Goal: Information Seeking & Learning: Learn about a topic

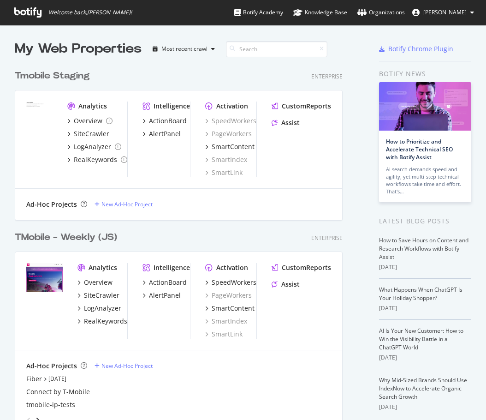
scroll to position [413, 472]
click at [127, 72] on div "Tmobile Staging Enterprise" at bounding box center [179, 75] width 328 height 13
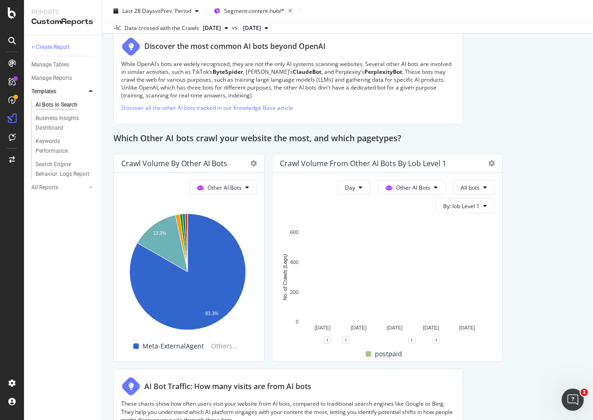
scroll to position [1340, 0]
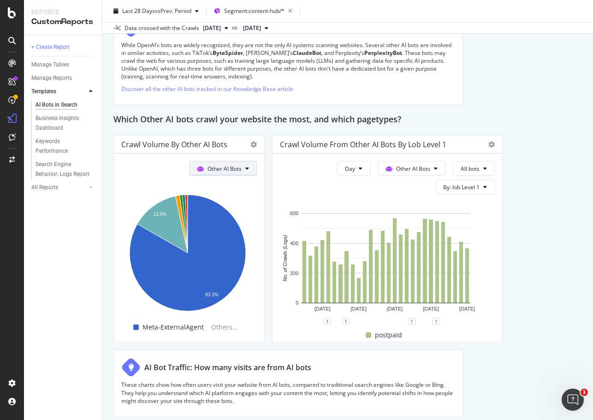
click at [221, 166] on span "Other AI Bots" at bounding box center [225, 169] width 34 height 8
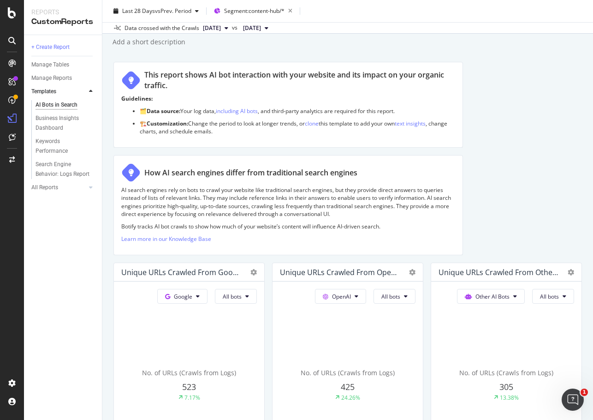
scroll to position [0, 0]
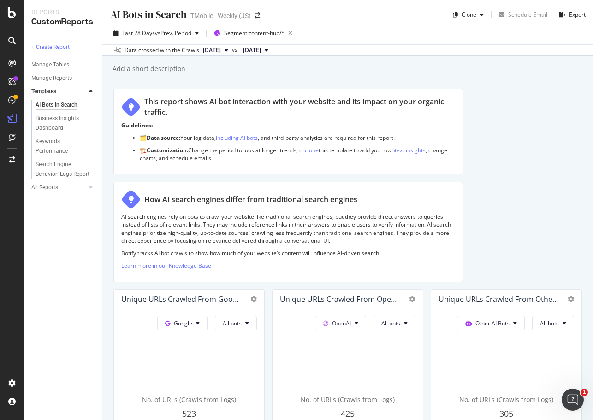
drag, startPoint x: 520, startPoint y: 8, endPoint x: 483, endPoint y: 189, distance: 185.2
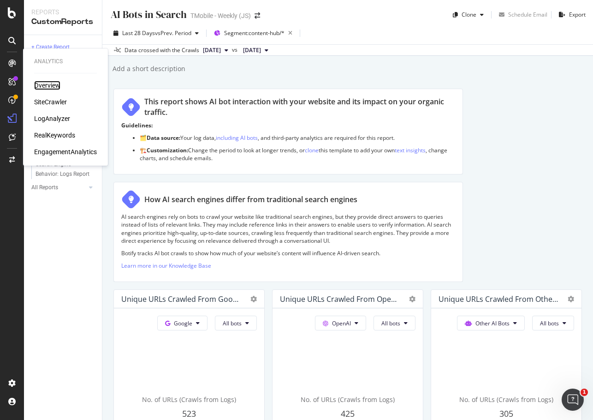
click at [53, 84] on div "Overview" at bounding box center [47, 85] width 26 height 9
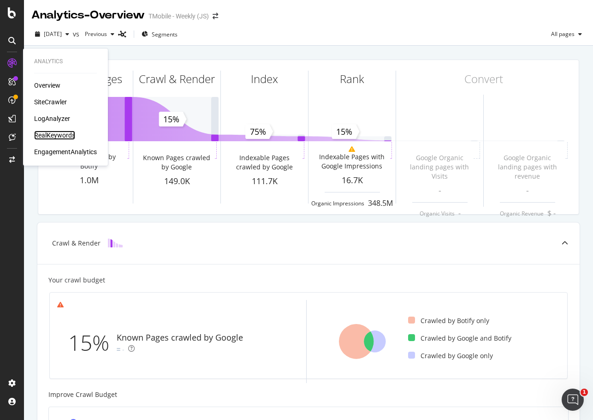
click at [55, 134] on div "RealKeywords" at bounding box center [54, 135] width 41 height 9
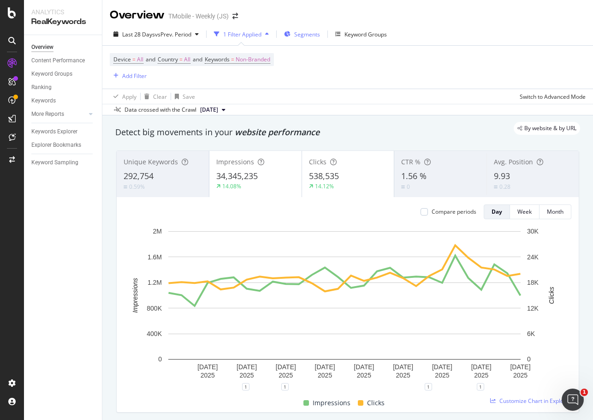
click at [302, 31] on span "Segments" at bounding box center [307, 34] width 26 height 8
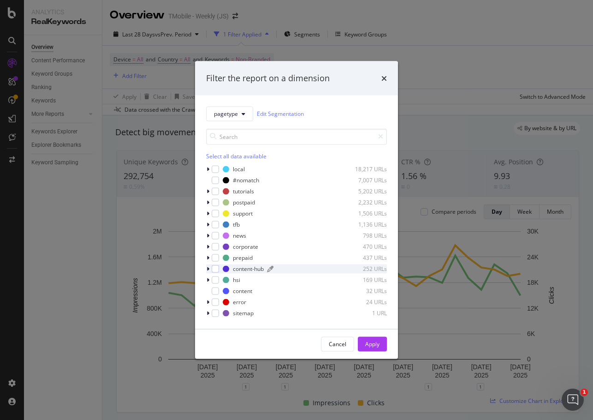
click at [249, 268] on div "content-hub" at bounding box center [248, 269] width 31 height 8
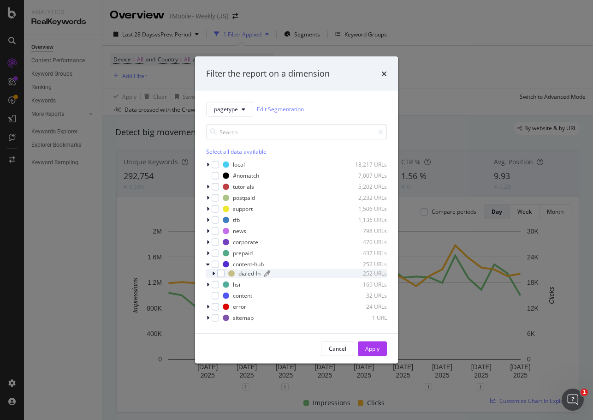
click at [242, 272] on div "dialed-In" at bounding box center [250, 273] width 22 height 8
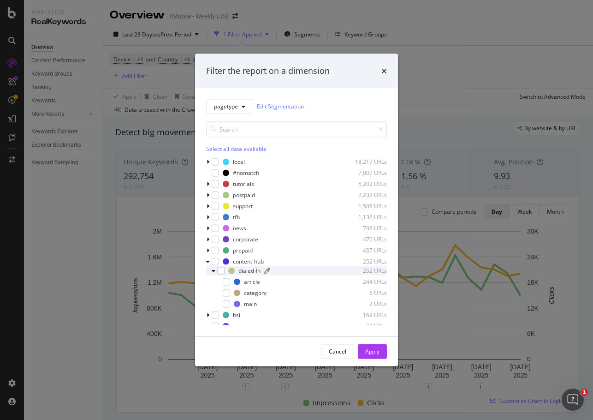
click at [251, 269] on div "dialed-In" at bounding box center [250, 271] width 22 height 8
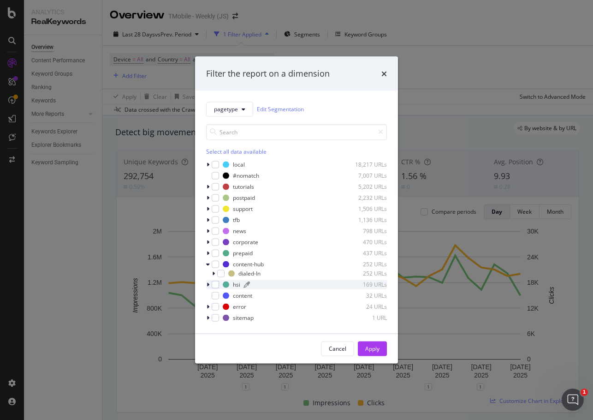
click at [241, 282] on div "hsi 169 URLs" at bounding box center [305, 284] width 164 height 8
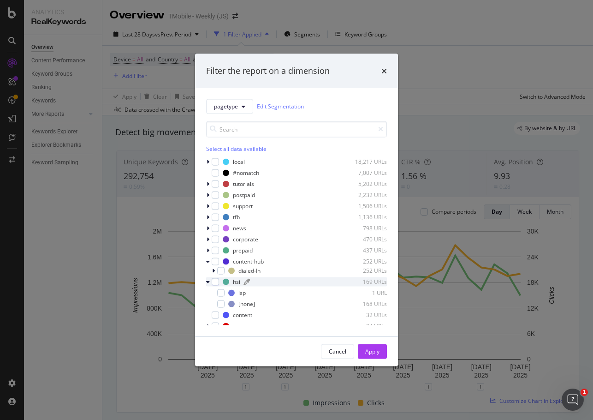
click at [238, 280] on div "hsi" at bounding box center [236, 282] width 7 height 8
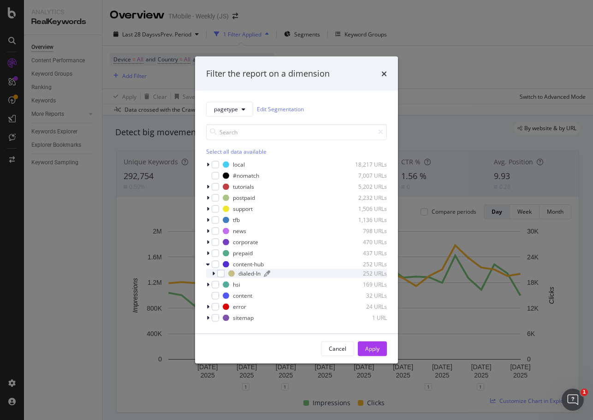
click at [245, 269] on div "dialed-In" at bounding box center [250, 273] width 22 height 8
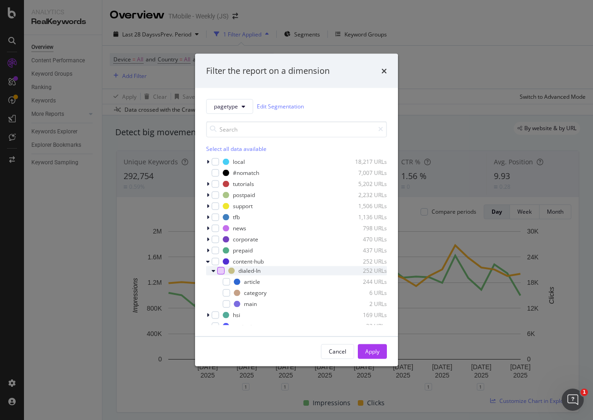
click at [221, 271] on div "modal" at bounding box center [220, 270] width 7 height 7
click at [366, 351] on div "Apply" at bounding box center [372, 351] width 14 height 8
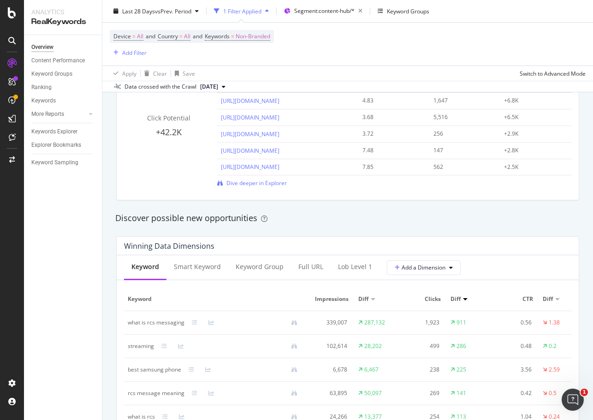
scroll to position [600, 0]
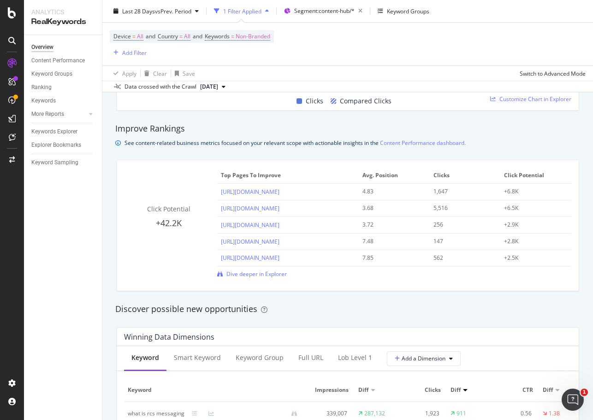
click at [150, 253] on div "Click Potential +42.2K Top pages to improve Avg. Position Clicks Click Potentia…" at bounding box center [347, 222] width 447 height 110
click at [244, 276] on span "Dive deeper in Explorer" at bounding box center [257, 274] width 60 height 8
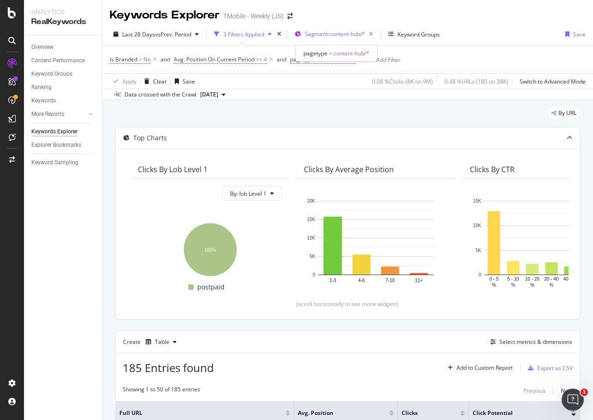
click at [328, 36] on span "Segment: content-hub/*" at bounding box center [335, 34] width 60 height 8
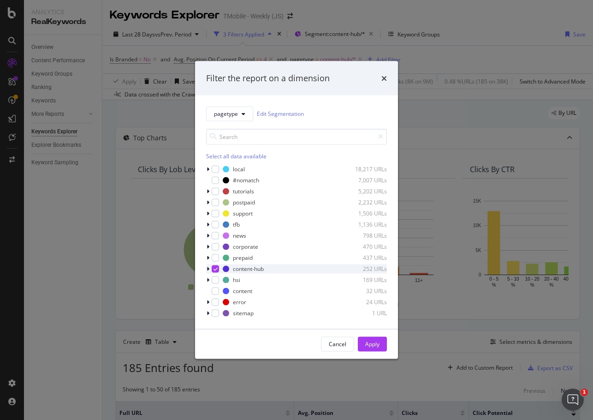
click at [209, 267] on icon "modal" at bounding box center [208, 269] width 3 height 6
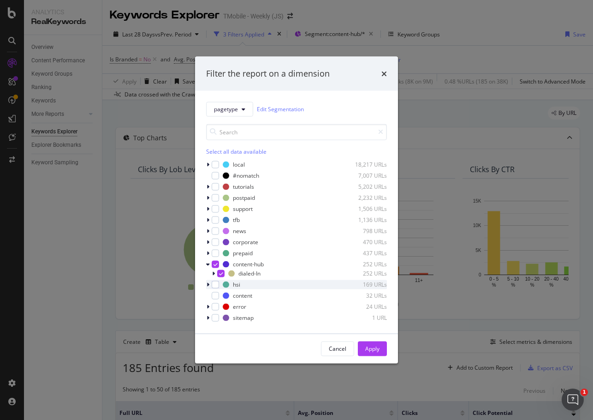
click at [209, 284] on icon "modal" at bounding box center [208, 284] width 3 height 6
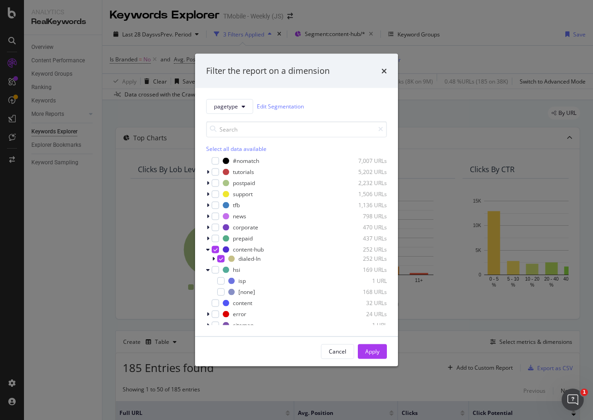
scroll to position [17, 0]
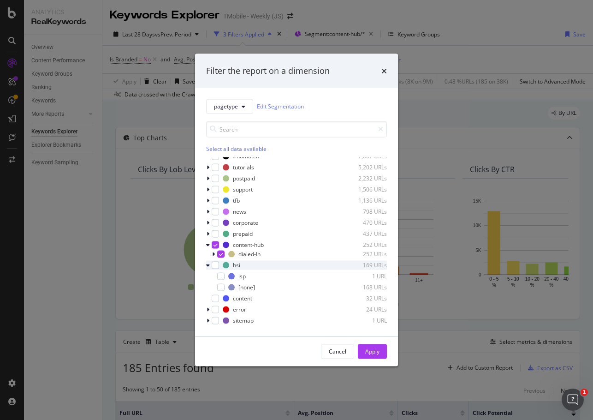
click at [208, 264] on icon "modal" at bounding box center [208, 265] width 4 height 6
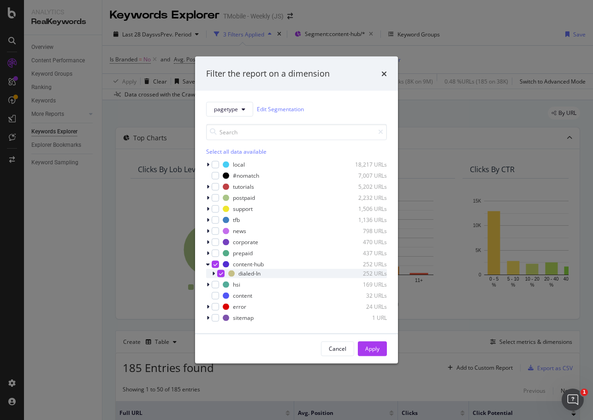
click at [214, 274] on icon "modal" at bounding box center [213, 273] width 3 height 6
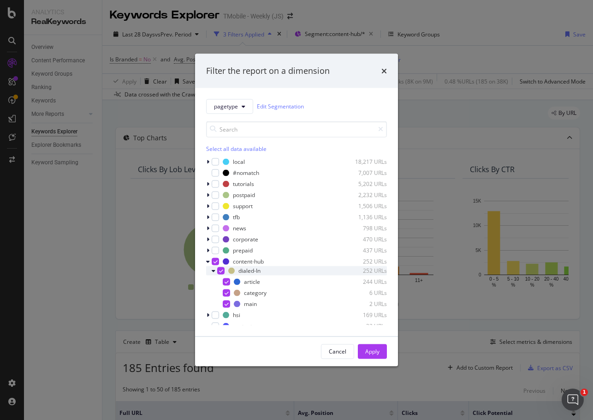
click at [214, 272] on icon "modal" at bounding box center [214, 271] width 4 height 6
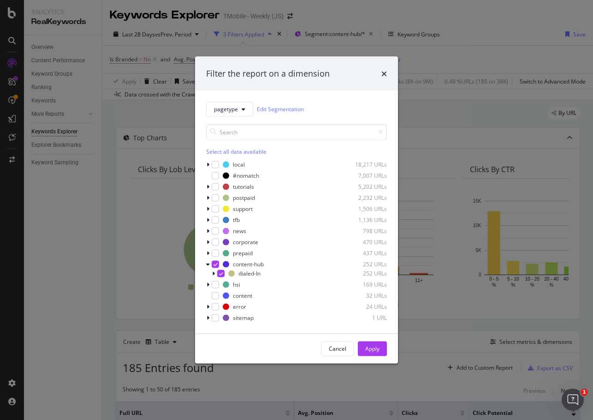
click at [386, 72] on icon "times" at bounding box center [385, 73] width 6 height 7
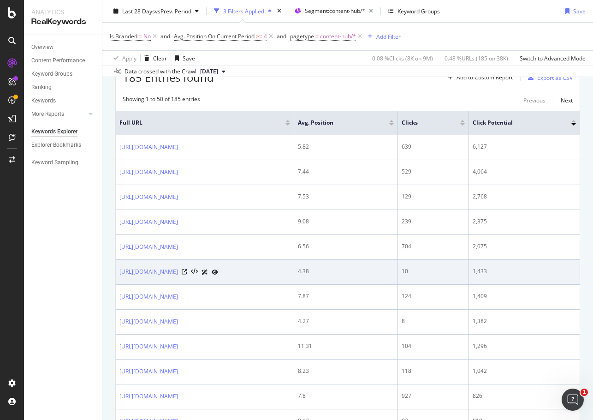
scroll to position [277, 0]
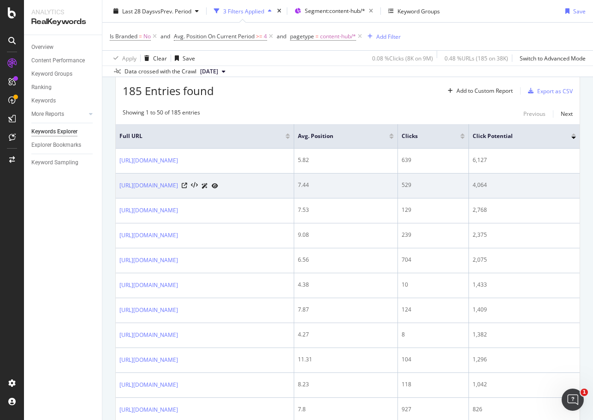
click at [208, 185] on icon at bounding box center [205, 186] width 6 height 6
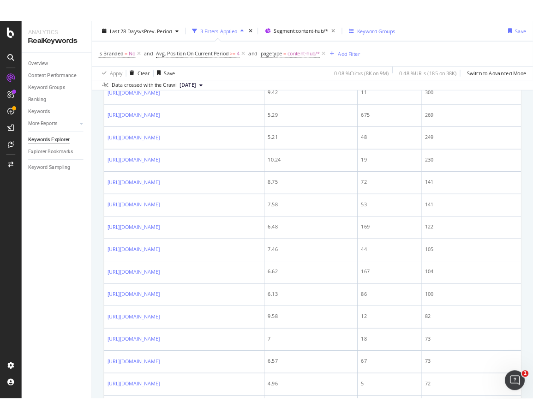
scroll to position [711, 0]
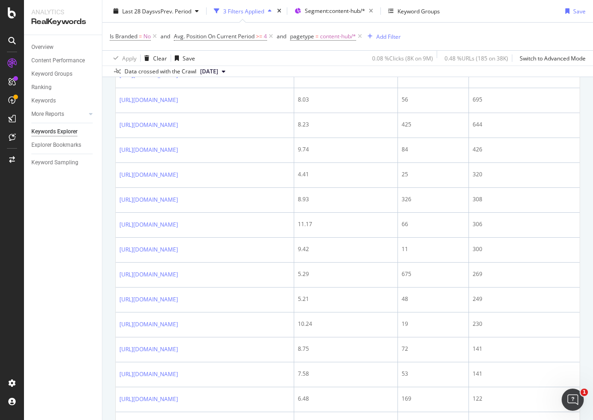
click at [113, 197] on div "By URL Top Charts Clicks By lob Level 1 By: lob Level 1 Hold CTRL while clickin…" at bounding box center [347, 200] width 491 height 1623
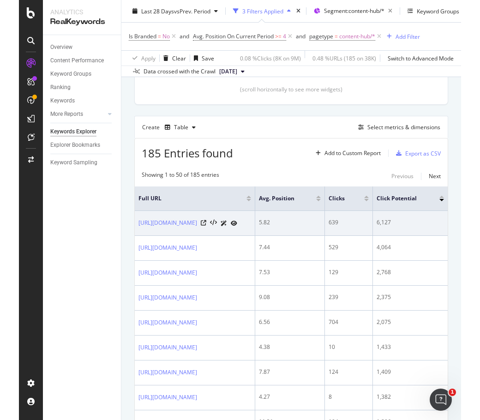
scroll to position [231, 0]
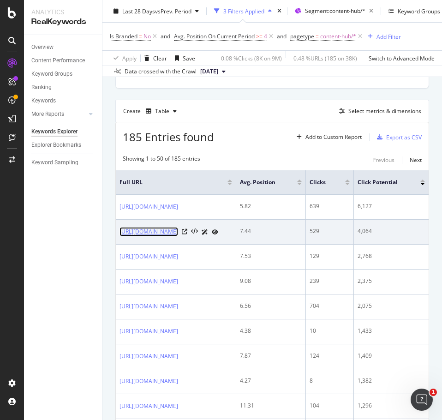
click at [178, 229] on link "https://www.t-mobile.com/dialed-in/wireless/what-is-rcs-messaging" at bounding box center [148, 231] width 59 height 9
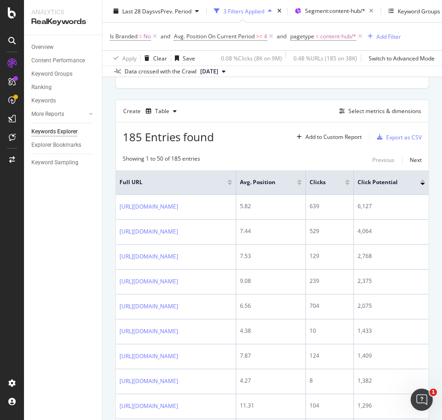
click at [330, 10] on span "Segment: content-hub/*" at bounding box center [335, 11] width 60 height 8
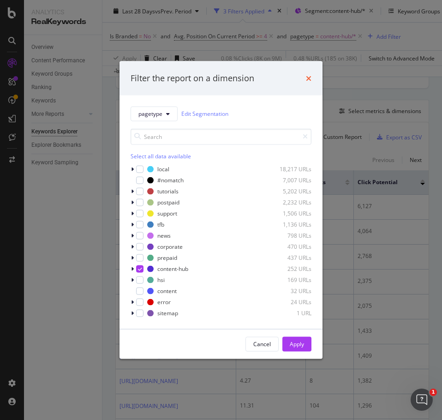
click at [306, 77] on icon "times" at bounding box center [309, 77] width 6 height 7
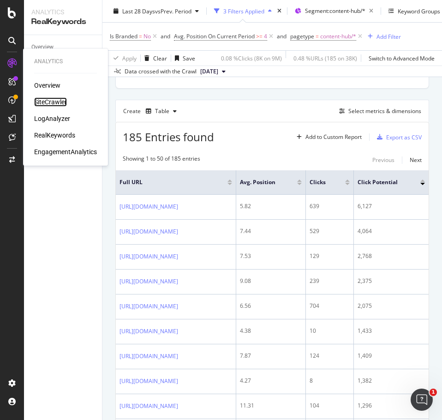
click at [48, 101] on div "SiteCrawler" at bounding box center [50, 101] width 33 height 9
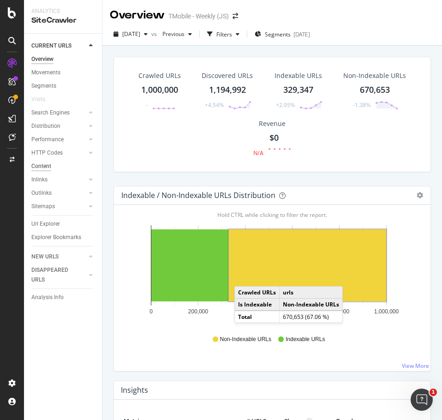
click at [41, 167] on div "Content" at bounding box center [41, 166] width 20 height 10
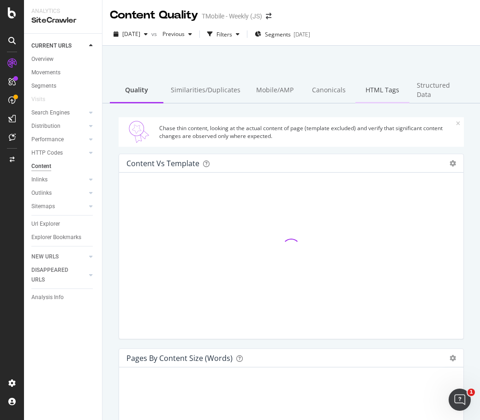
click at [380, 86] on div "HTML Tags" at bounding box center [382, 90] width 54 height 25
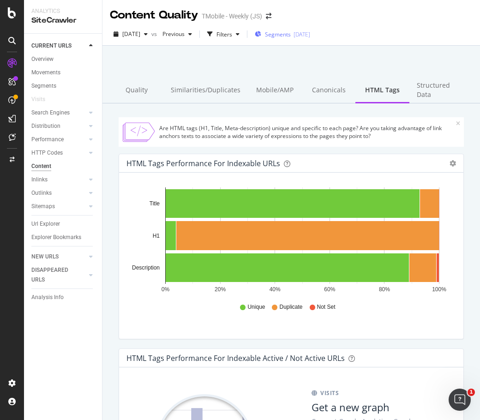
click at [291, 33] on span "Segments" at bounding box center [278, 34] width 26 height 8
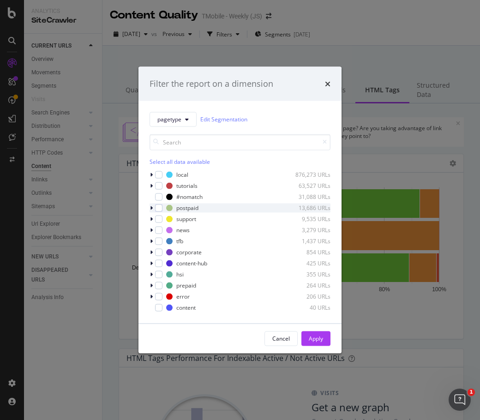
click at [152, 208] on icon "modal" at bounding box center [151, 208] width 3 height 6
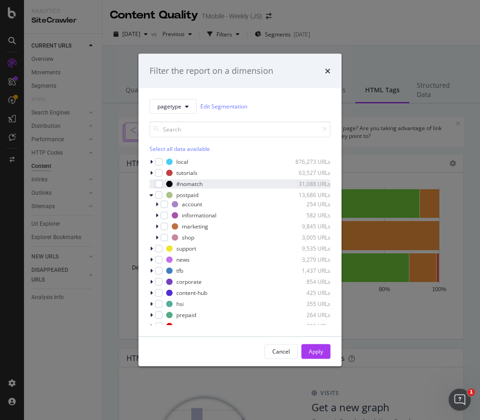
click at [151, 195] on icon "modal" at bounding box center [151, 195] width 4 height 6
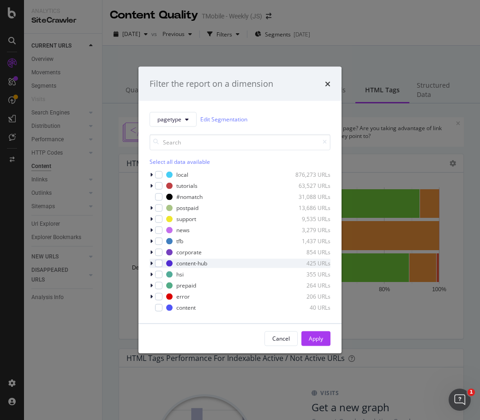
click at [150, 264] on icon "modal" at bounding box center [151, 263] width 3 height 6
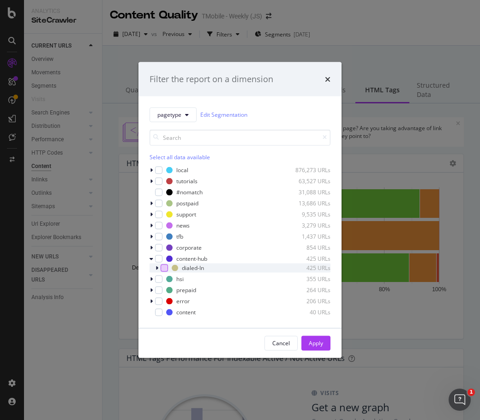
click at [167, 268] on div "modal" at bounding box center [164, 267] width 7 height 7
click at [158, 267] on icon "modal" at bounding box center [156, 268] width 3 height 6
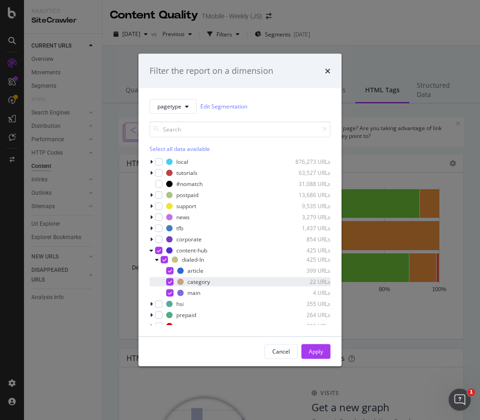
click at [171, 280] on icon "modal" at bounding box center [170, 281] width 4 height 5
click at [168, 291] on icon "modal" at bounding box center [170, 292] width 4 height 5
click at [310, 349] on div "Apply" at bounding box center [316, 351] width 14 height 8
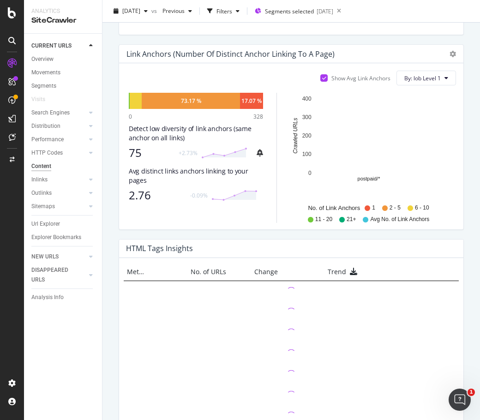
scroll to position [746, 0]
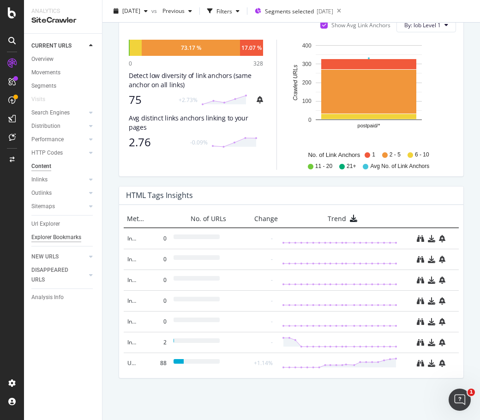
click at [45, 233] on div "Explorer Bookmarks" at bounding box center [56, 238] width 50 height 10
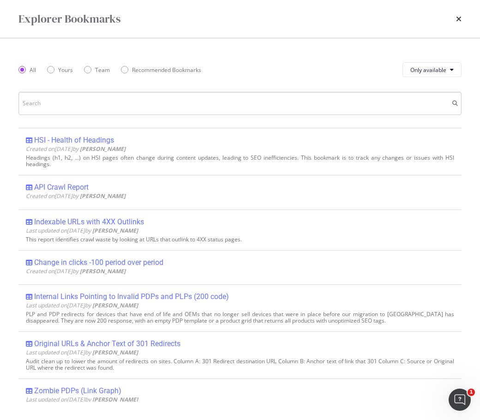
click at [84, 103] on input "modal" at bounding box center [239, 103] width 443 height 23
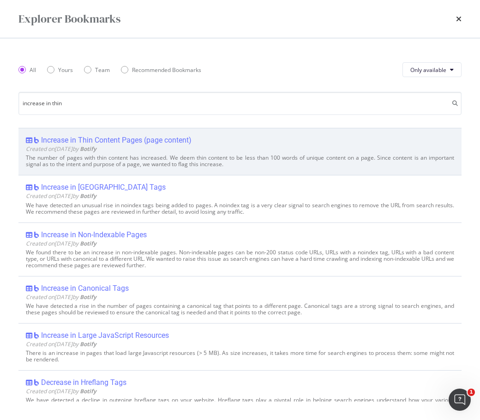
type input "increase in thin"
click at [90, 139] on div "Increase in Thin Content Pages (page content)" at bounding box center [116, 140] width 150 height 9
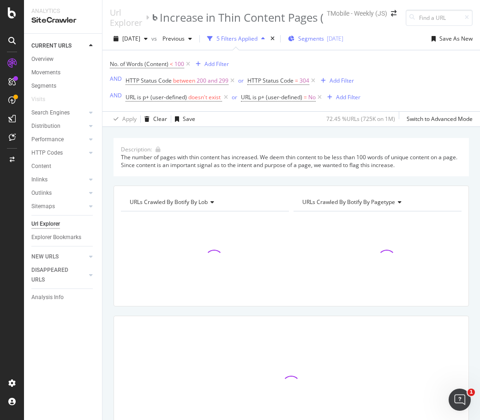
click at [324, 37] on span "Segments" at bounding box center [311, 39] width 26 height 8
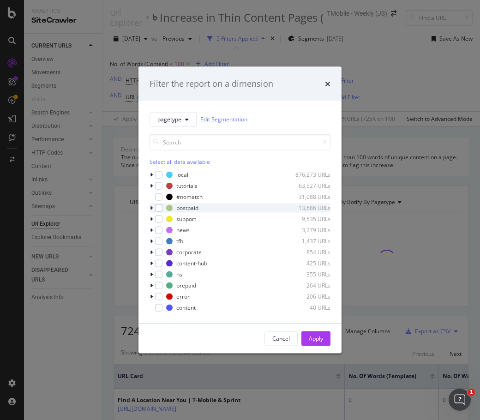
click at [151, 209] on icon "modal" at bounding box center [151, 208] width 3 height 6
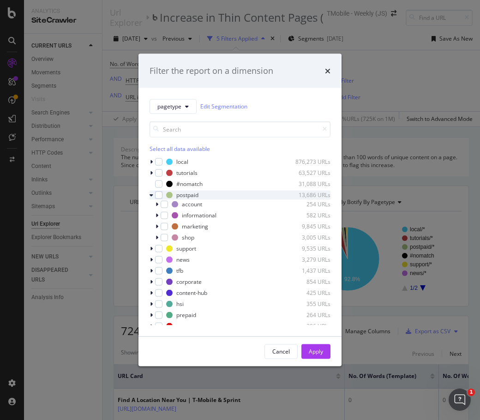
click at [150, 194] on icon "modal" at bounding box center [151, 195] width 4 height 6
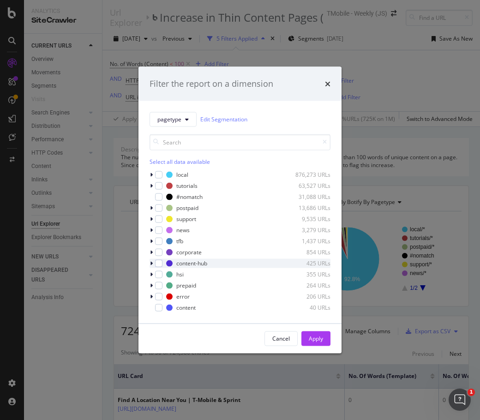
click at [152, 263] on icon "modal" at bounding box center [151, 263] width 3 height 6
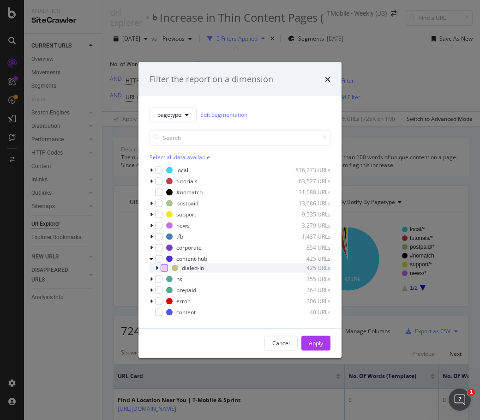
click at [164, 267] on div "modal" at bounding box center [164, 267] width 7 height 7
click at [319, 343] on div "Apply" at bounding box center [316, 343] width 14 height 8
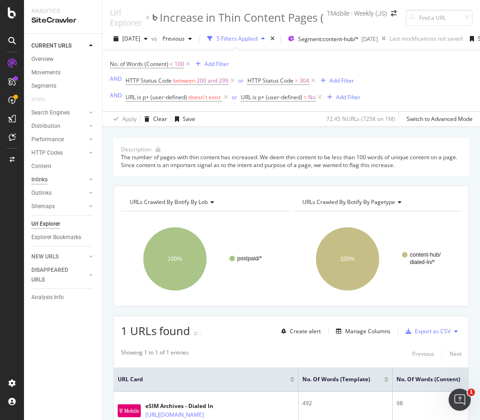
click at [40, 175] on div "Inlinks" at bounding box center [39, 180] width 16 height 10
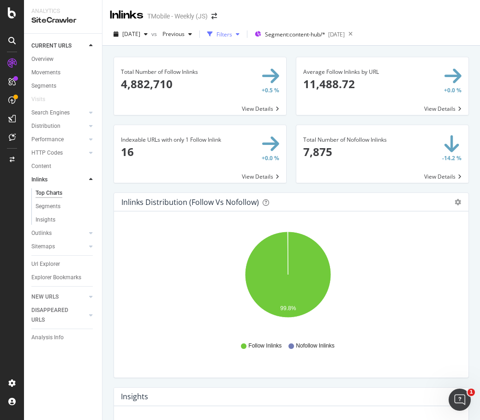
click at [232, 36] on div "Filters" at bounding box center [224, 34] width 16 height 8
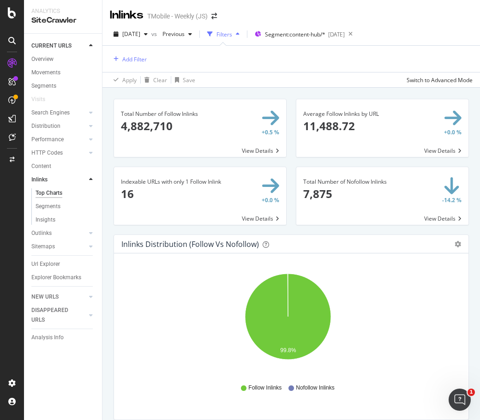
click at [232, 33] on div "Filters" at bounding box center [224, 34] width 16 height 8
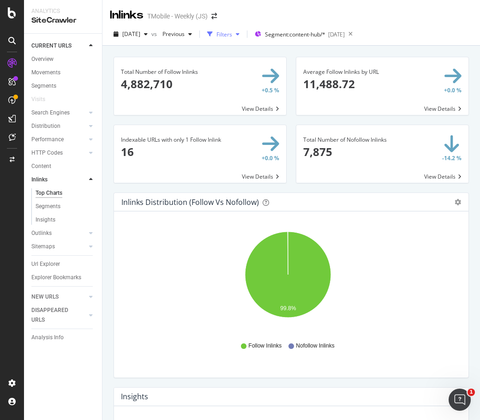
click at [243, 33] on div "button" at bounding box center [237, 34] width 11 height 6
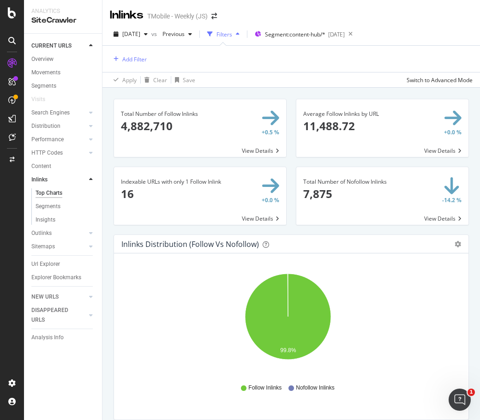
click at [105, 148] on div "Total Number of Follow Inlinks 4,882,710 +0.5 % View Details Average Follow Inl…" at bounding box center [290, 298] width 377 height 420
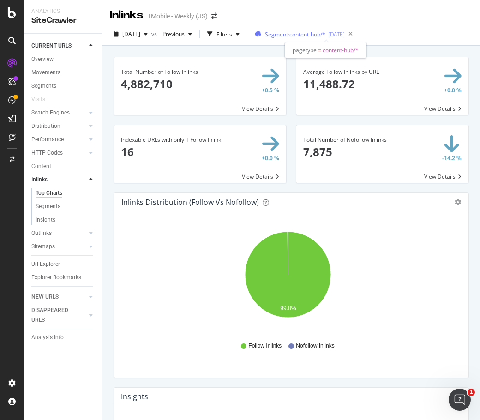
click at [303, 34] on span "Segment: content-hub/*" at bounding box center [295, 34] width 60 height 8
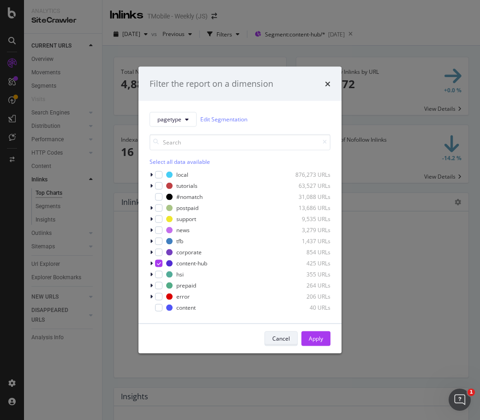
click at [280, 336] on div "Cancel" at bounding box center [281, 338] width 18 height 8
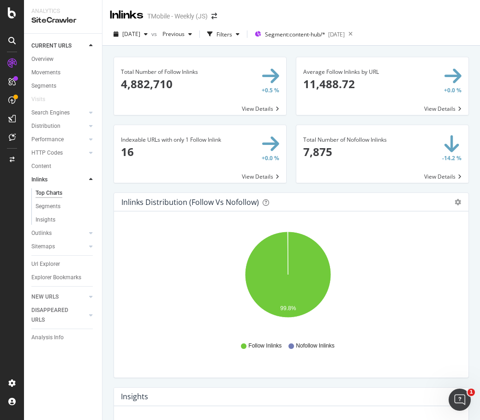
click at [285, 183] on div "Indexable URLs with only 1 Follow Inlink 16 +0.0 % View Details" at bounding box center [200, 159] width 182 height 68
click at [40, 231] on div "Outlinks" at bounding box center [41, 233] width 20 height 10
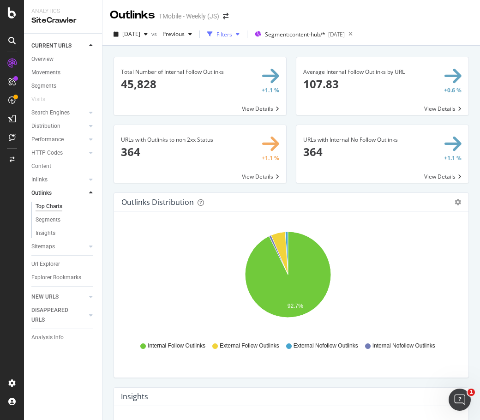
click at [232, 34] on div "Filters" at bounding box center [224, 34] width 16 height 8
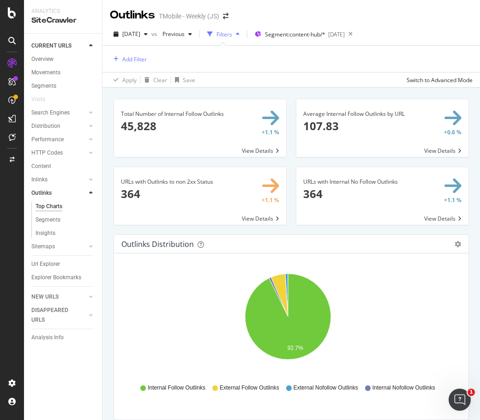
click at [232, 34] on div "Filters" at bounding box center [224, 34] width 16 height 8
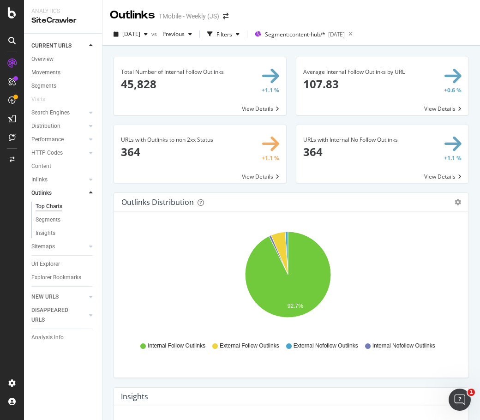
click at [238, 49] on div "Total Number of Internal Follow Outlinks 45,828 +1.1 % View Details Average Int…" at bounding box center [290, 256] width 377 height 420
click at [232, 33] on div "Filters" at bounding box center [224, 34] width 16 height 8
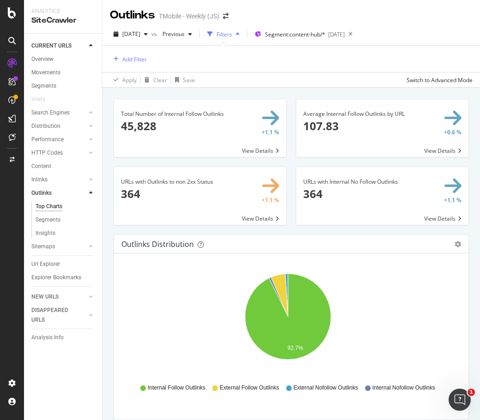
click at [273, 91] on div "Total Number of Internal Follow Outlinks 45,828 +1.1 % View Details Average Int…" at bounding box center [290, 298] width 377 height 420
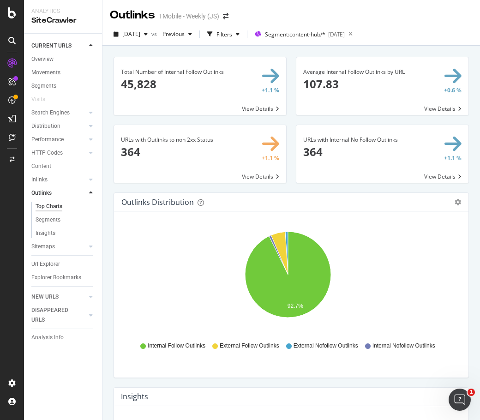
click at [291, 119] on div "Average Internal Follow Outlinks by URL 107.83 +0.6 % View Details" at bounding box center [382, 91] width 182 height 68
click at [310, 32] on span "Segment: content-hub/*" at bounding box center [295, 34] width 60 height 8
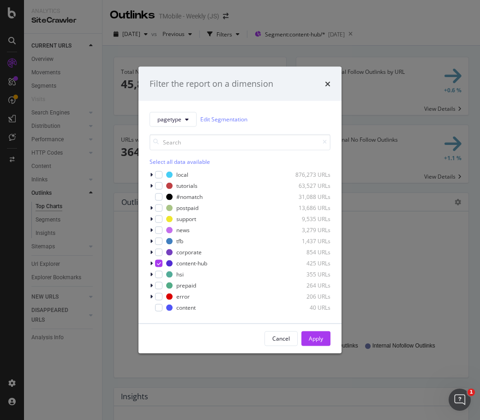
click at [329, 84] on icon "times" at bounding box center [328, 83] width 6 height 7
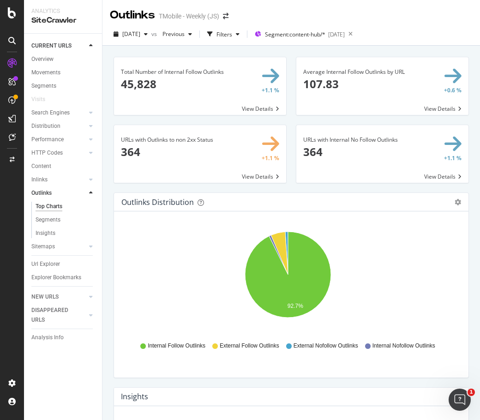
click at [286, 65] on div "Total Number of Internal Follow Outlinks 45,828 +1.1 % View Details" at bounding box center [200, 91] width 182 height 68
click at [284, 118] on div "Total Number of Internal Follow Outlinks 45,828 +1.1 % View Details" at bounding box center [200, 91] width 182 height 68
click at [291, 113] on div "Average Internal Follow Outlinks by URL 107.83 +0.6 % View Details" at bounding box center [382, 91] width 182 height 68
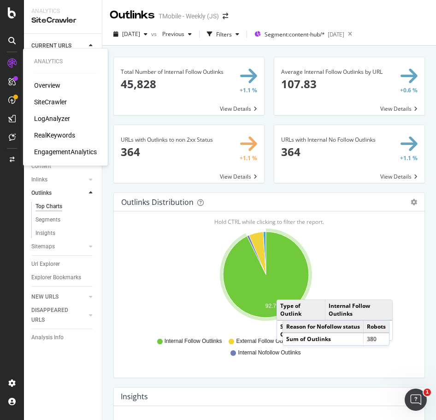
click at [52, 134] on div "RealKeywords" at bounding box center [54, 135] width 41 height 9
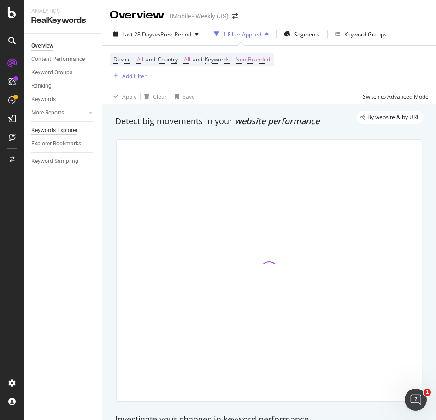
click at [51, 129] on div "Keywords Explorer" at bounding box center [54, 130] width 46 height 10
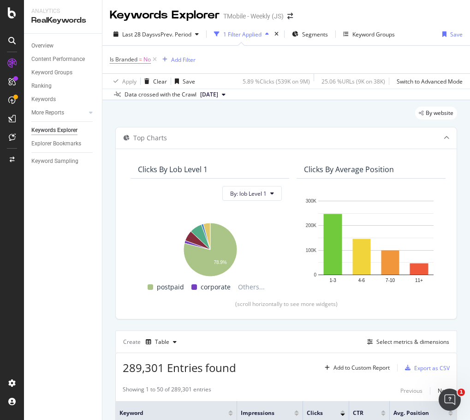
click at [304, 117] on div "By website" at bounding box center [286, 117] width 342 height 20
click at [252, 108] on div "By website" at bounding box center [286, 117] width 342 height 20
click at [310, 33] on span "Segments" at bounding box center [315, 34] width 26 height 8
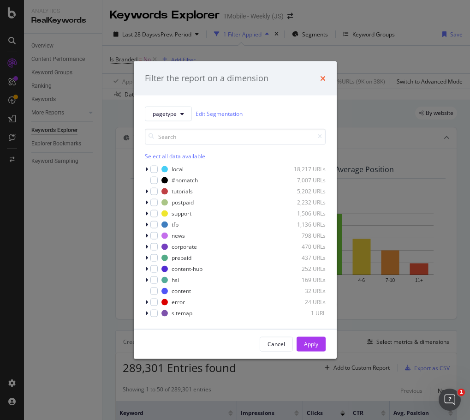
click at [324, 78] on icon "times" at bounding box center [323, 77] width 6 height 7
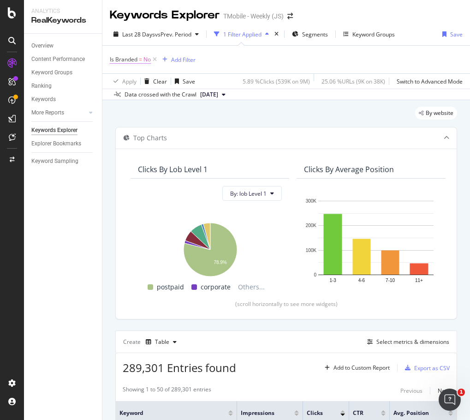
click at [123, 58] on span "Is Branded" at bounding box center [124, 59] width 28 height 8
click at [128, 56] on div "Is Branded" at bounding box center [131, 55] width 28 height 8
click at [113, 57] on div "Is Branded No Cancel Add filter Apply" at bounding box center [180, 62] width 140 height 23
click at [282, 98] on div "Data crossed with the Crawl 2025 Sep. 12th" at bounding box center [286, 94] width 368 height 11
click at [362, 35] on div "Keyword Groups" at bounding box center [373, 34] width 42 height 8
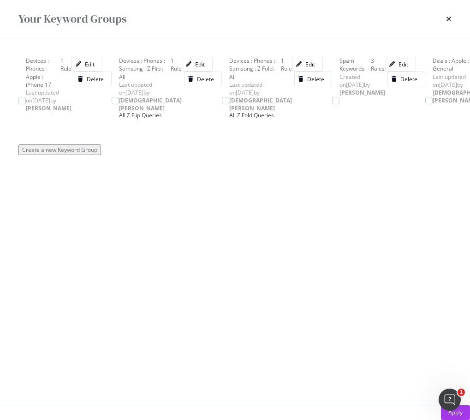
scroll to position [1760, 0]
click at [450, 17] on icon "times" at bounding box center [449, 18] width 6 height 7
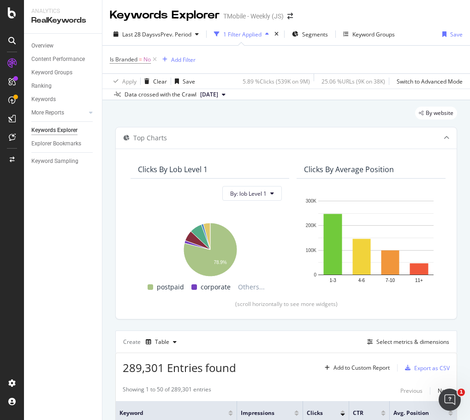
click at [291, 59] on div "Is Branded = No Add Filter" at bounding box center [286, 60] width 353 height 28
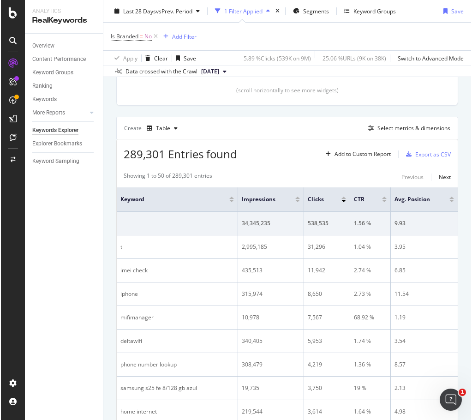
scroll to position [231, 0]
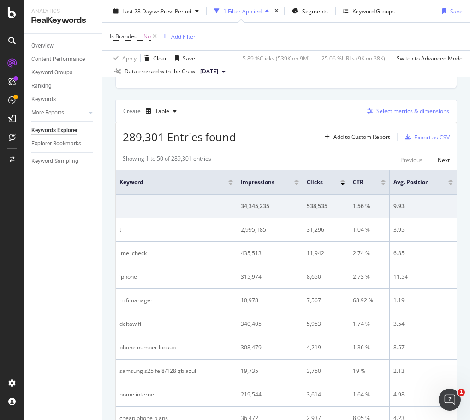
click at [382, 108] on div "Select metrics & dimensions" at bounding box center [412, 111] width 73 height 8
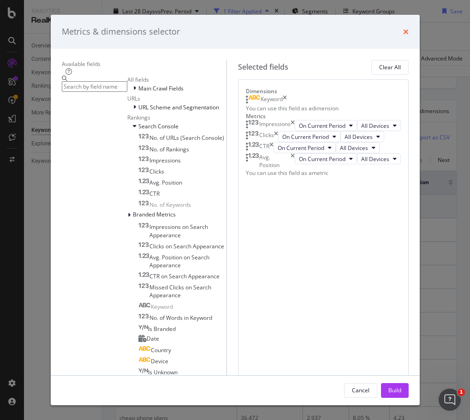
click at [407, 36] on icon "times" at bounding box center [406, 31] width 6 height 7
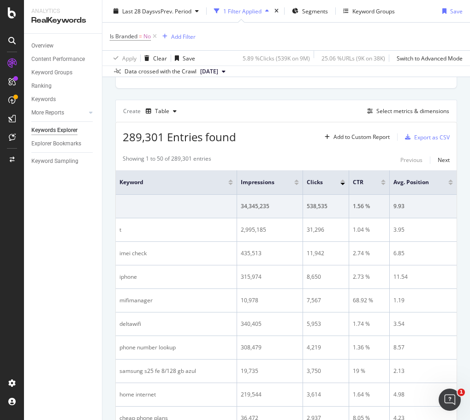
click at [275, 110] on div "Create Table Select metrics & dimensions" at bounding box center [286, 111] width 342 height 22
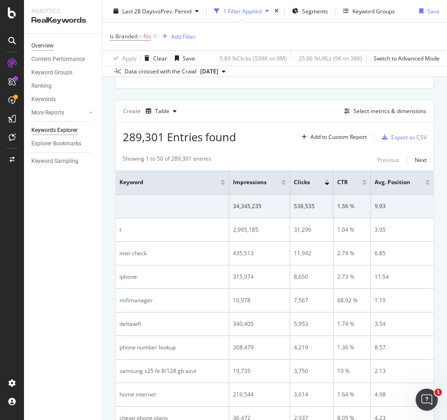
click at [47, 45] on div "Overview" at bounding box center [42, 46] width 22 height 10
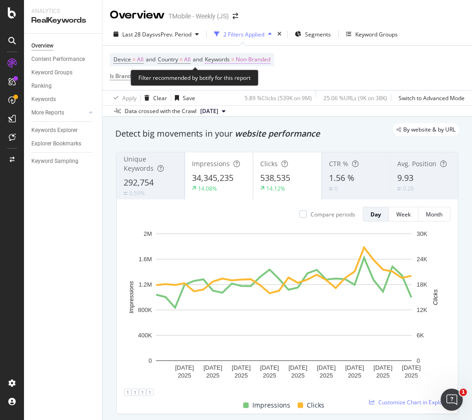
click at [256, 58] on span "Non-Branded" at bounding box center [253, 59] width 35 height 13
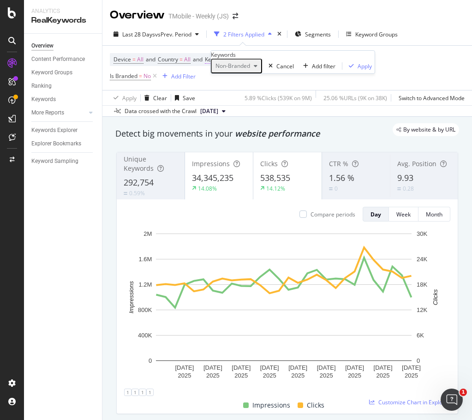
click at [256, 58] on div "Keywords" at bounding box center [293, 55] width 164 height 8
click at [340, 61] on div "Device = All and Country = All and Keywords = Non-Branded Is Branded = No Add F…" at bounding box center [287, 68] width 355 height 44
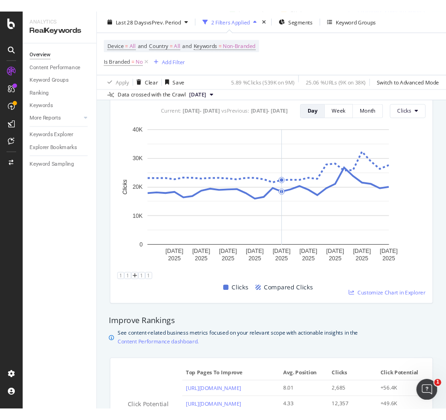
scroll to position [369, 0]
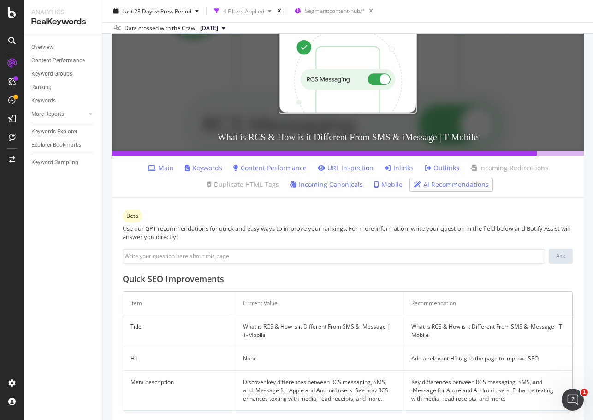
scroll to position [130, 0]
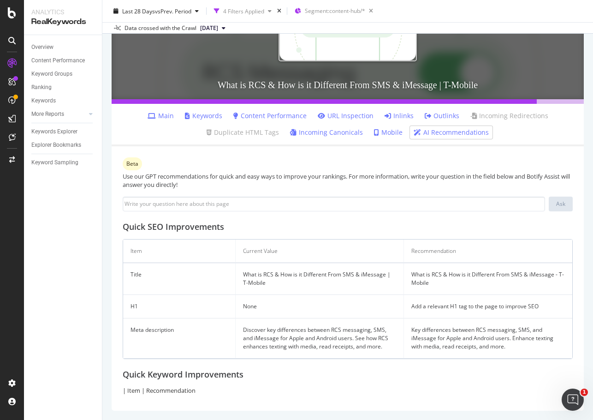
click at [450, 131] on link "AI Recommendations" at bounding box center [451, 132] width 75 height 9
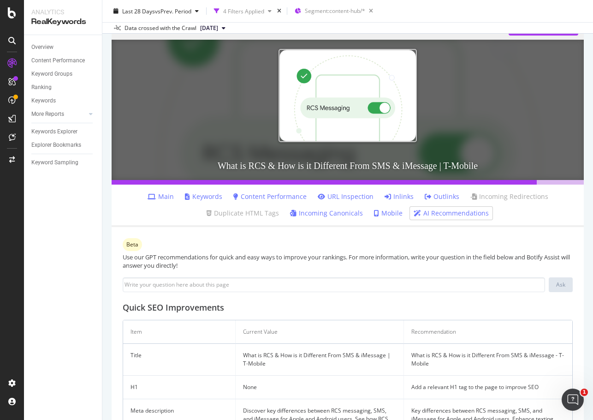
scroll to position [0, 0]
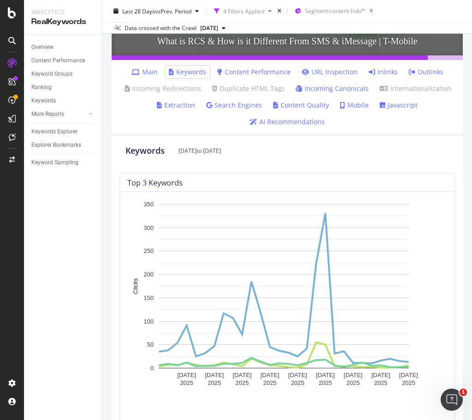
scroll to position [185, 0]
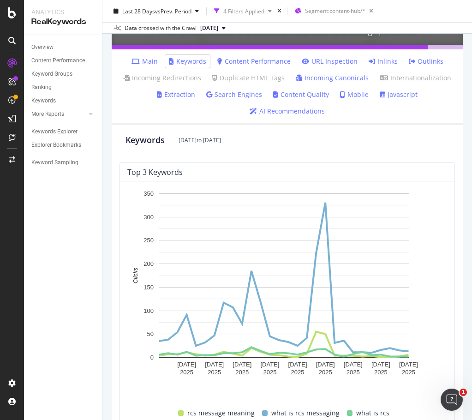
click at [280, 142] on div "Keywords Aug. 19, 2025 to Sep. 15, 2025" at bounding box center [286, 140] width 323 height 12
click at [12, 135] on icon at bounding box center [12, 136] width 7 height 7
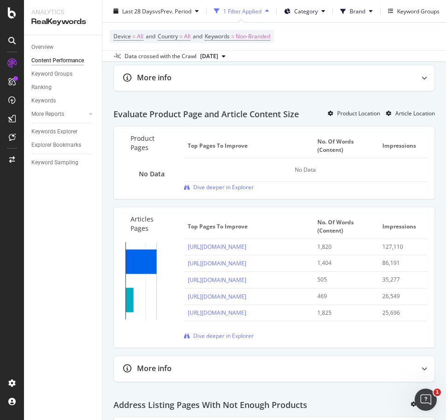
scroll to position [691, 0]
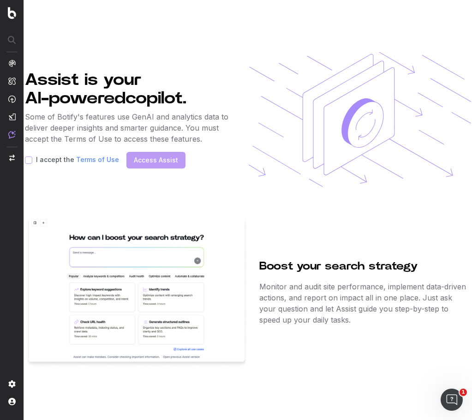
click at [129, 161] on div "I accept the Terms of Use Access Assist" at bounding box center [128, 160] width 207 height 17
click at [77, 131] on p "Some of Botify's features use GenAI and analytics data to deliver deeper insigh…" at bounding box center [128, 127] width 207 height 33
click at [87, 160] on link "Terms of Use" at bounding box center [97, 159] width 43 height 8
click at [33, 160] on div "I accept the Terms of Use" at bounding box center [72, 159] width 94 height 7
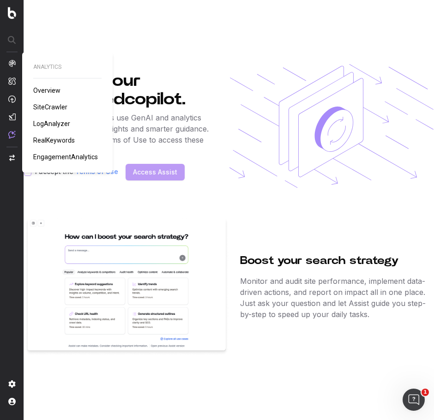
click at [11, 60] on img at bounding box center [11, 63] width 7 height 7
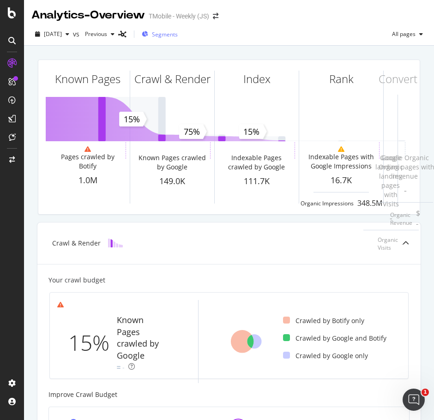
click at [176, 36] on span "Segments" at bounding box center [165, 34] width 26 height 8
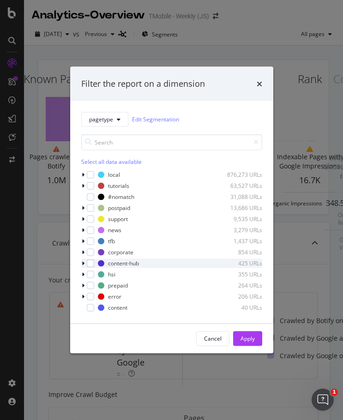
click at [84, 263] on icon "modal" at bounding box center [83, 263] width 3 height 6
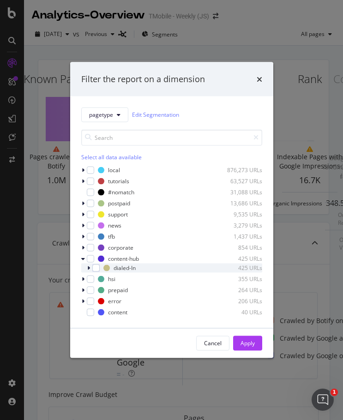
click at [88, 267] on icon "modal" at bounding box center [88, 268] width 3 height 6
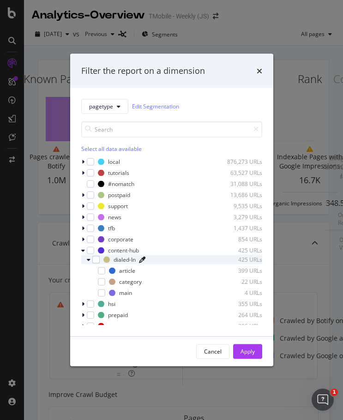
scroll to position [17, 0]
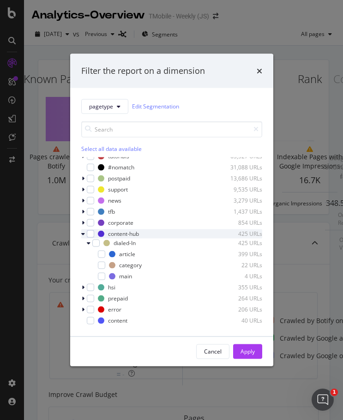
click at [83, 234] on icon "modal" at bounding box center [83, 234] width 4 height 6
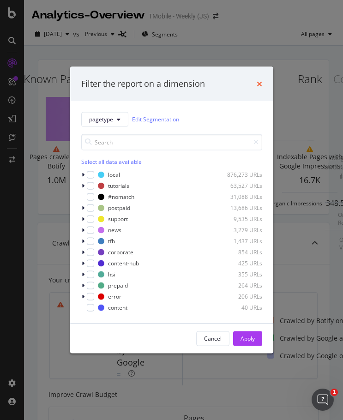
click at [260, 82] on icon "times" at bounding box center [260, 83] width 6 height 7
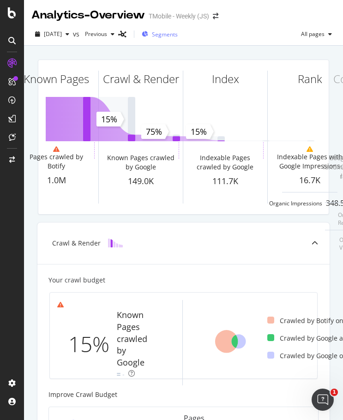
click at [178, 35] on span "Segments" at bounding box center [165, 34] width 26 height 8
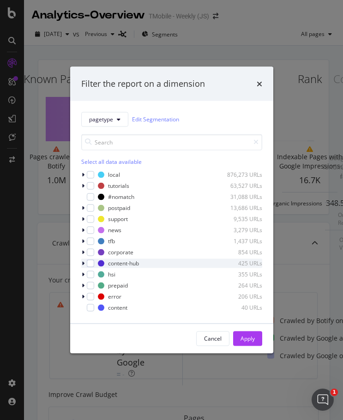
click at [83, 262] on icon "modal" at bounding box center [83, 263] width 3 height 6
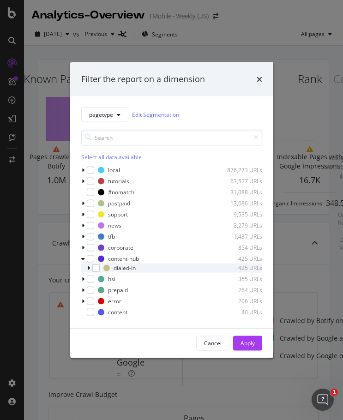
click at [87, 267] on icon "modal" at bounding box center [88, 268] width 3 height 6
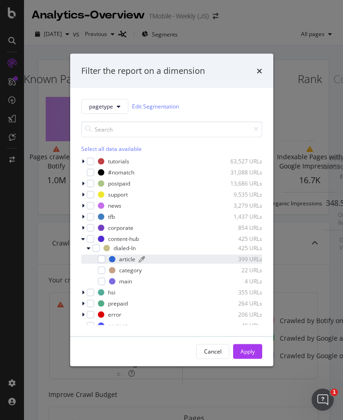
scroll to position [17, 0]
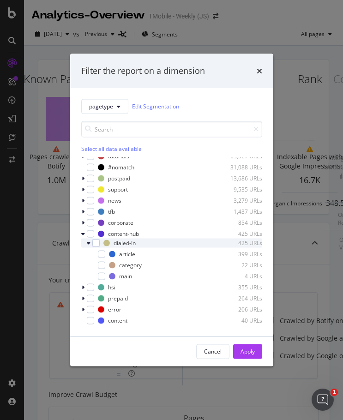
click at [88, 244] on icon "modal" at bounding box center [89, 243] width 4 height 6
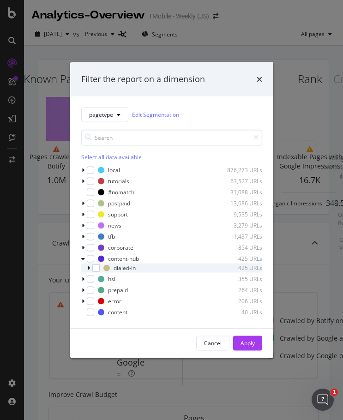
scroll to position [0, 0]
click at [257, 80] on icon "times" at bounding box center [260, 78] width 6 height 7
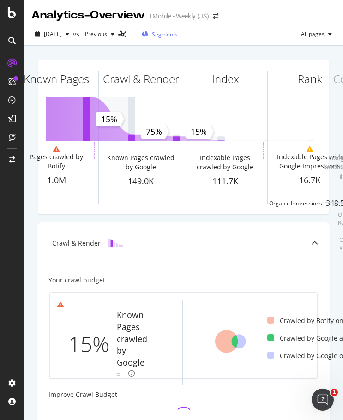
click at [178, 33] on span "Segments" at bounding box center [165, 34] width 26 height 8
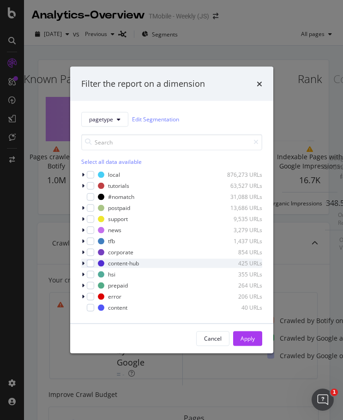
click at [82, 260] on icon "modal" at bounding box center [83, 263] width 3 height 6
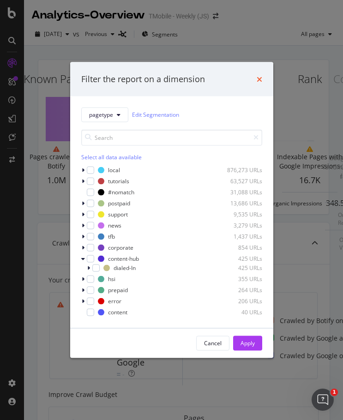
click at [259, 79] on icon "times" at bounding box center [260, 78] width 6 height 7
